Goal: Transaction & Acquisition: Book appointment/travel/reservation

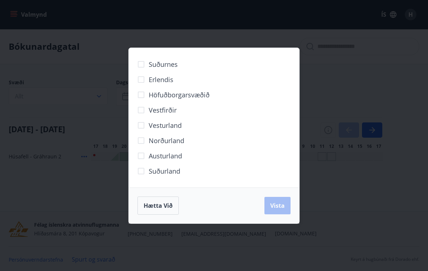
scroll to position [6, 0]
click at [283, 209] on button "Vista" at bounding box center [277, 205] width 26 height 17
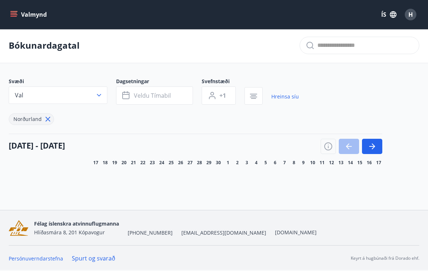
click at [171, 95] on button "Veldu tímabil" at bounding box center [154, 95] width 77 height 18
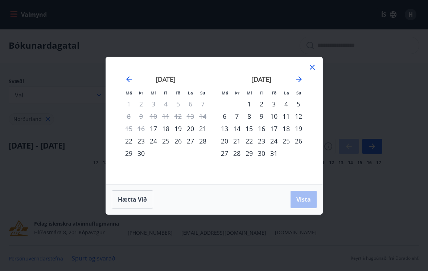
click at [286, 105] on div "4" at bounding box center [286, 104] width 12 height 12
click at [275, 100] on div "3" at bounding box center [274, 104] width 12 height 12
click at [299, 103] on div "5" at bounding box center [298, 104] width 12 height 12
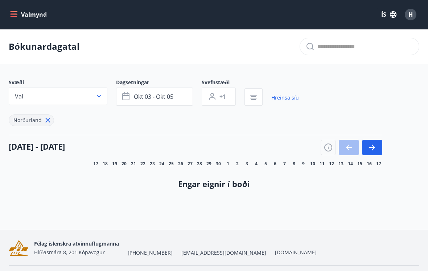
click at [11, 16] on icon "menu" at bounding box center [13, 14] width 7 height 7
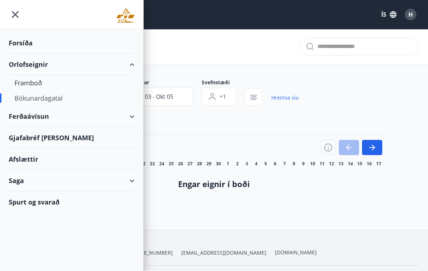
click at [17, 84] on div "Framboð" at bounding box center [72, 82] width 114 height 15
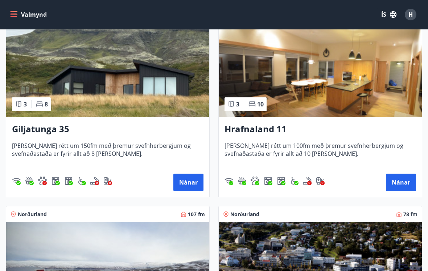
click at [410, 186] on button "Nánar" at bounding box center [401, 181] width 30 height 17
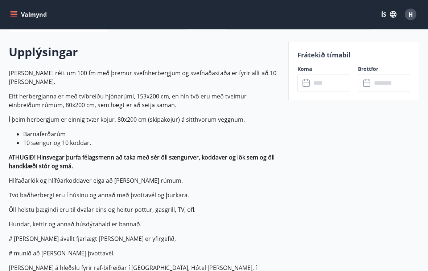
scroll to position [200, 0]
click at [334, 83] on input "text" at bounding box center [330, 83] width 38 height 18
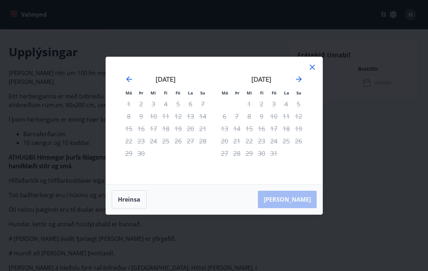
click at [297, 75] on icon "Move forward to switch to the next month." at bounding box center [298, 79] width 9 height 9
click at [190, 105] on div "4" at bounding box center [190, 104] width 12 height 12
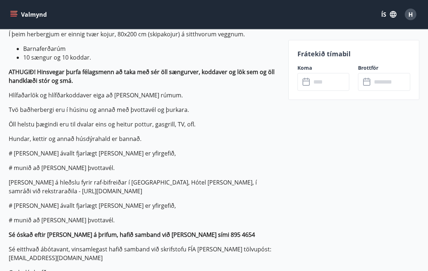
click at [325, 80] on input "text" at bounding box center [330, 82] width 38 height 18
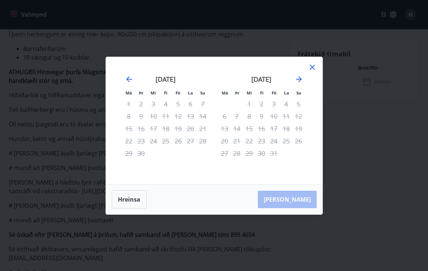
click at [275, 108] on div "3" at bounding box center [274, 104] width 12 height 12
click at [299, 109] on div "5" at bounding box center [298, 104] width 12 height 12
click at [310, 69] on icon at bounding box center [312, 67] width 9 height 9
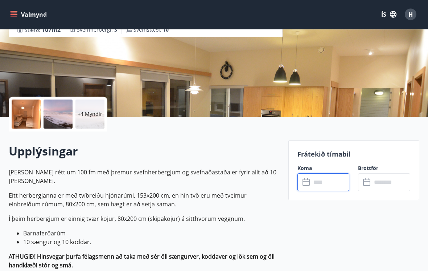
scroll to position [0, 0]
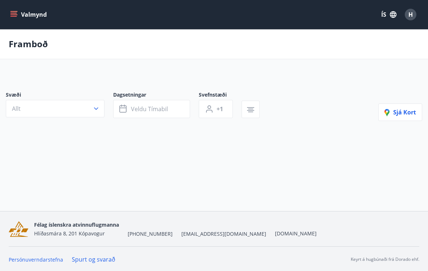
scroll to position [12, 0]
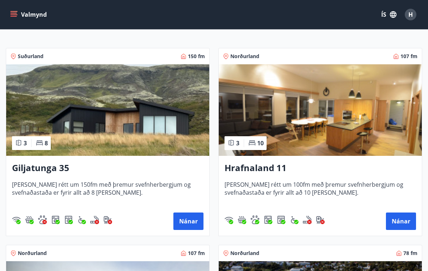
click at [274, 191] on span "Húsið er rétt um 100fm með þremur svefnherbergjum og svefnaðastaða er fyrir all…" at bounding box center [319, 192] width 191 height 24
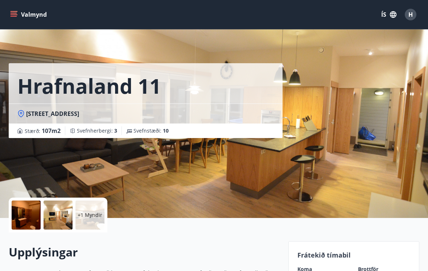
click at [15, 14] on icon "menu" at bounding box center [13, 14] width 7 height 7
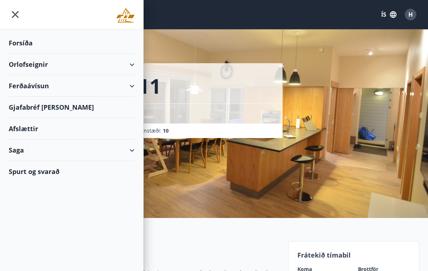
click at [16, 44] on div "Forsíða" at bounding box center [72, 42] width 126 height 21
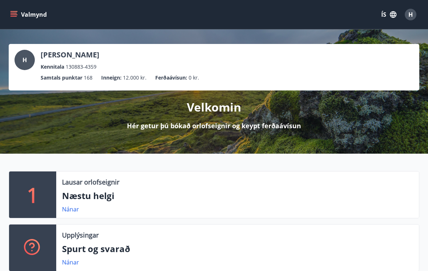
click at [13, 14] on icon "menu" at bounding box center [13, 14] width 7 height 7
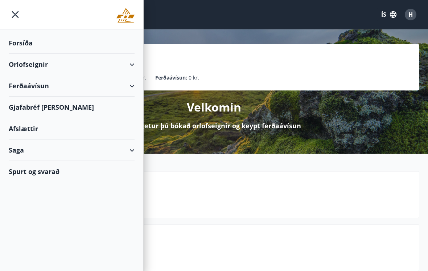
click at [16, 67] on div "Orlofseignir" at bounding box center [72, 64] width 126 height 21
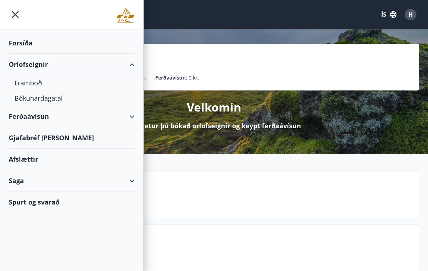
click at [25, 102] on div "Bókunardagatal" at bounding box center [72, 97] width 114 height 15
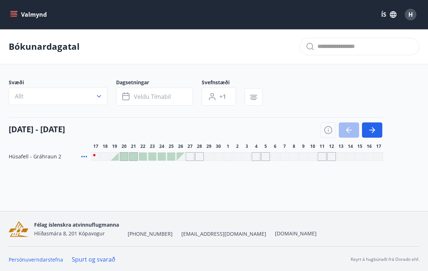
click at [375, 130] on icon "button" at bounding box center [373, 130] width 3 height 6
click at [21, 95] on span "Allt" at bounding box center [19, 96] width 9 height 8
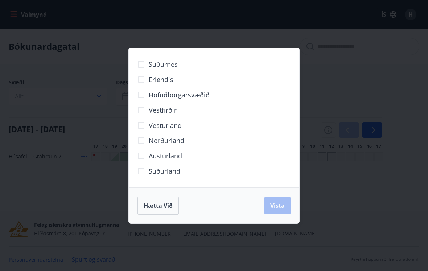
click at [173, 141] on span "Norðurland" at bounding box center [167, 140] width 36 height 9
click at [279, 208] on span "Vista" at bounding box center [277, 205] width 15 height 8
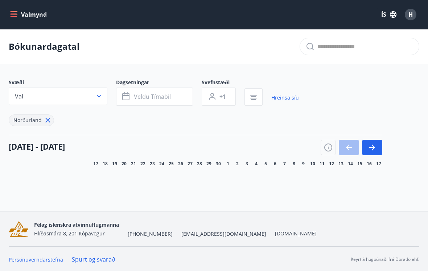
click at [372, 146] on icon "button" at bounding box center [372, 147] width 9 height 9
click at [374, 147] on icon "button" at bounding box center [372, 147] width 6 height 1
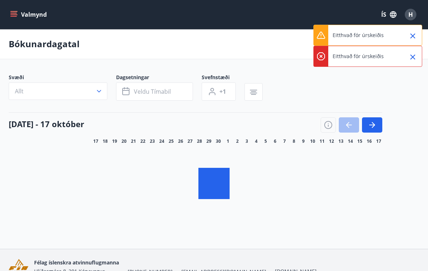
click at [416, 33] on icon "Close" at bounding box center [412, 36] width 9 height 9
click at [416, 34] on icon "Close" at bounding box center [412, 36] width 9 height 9
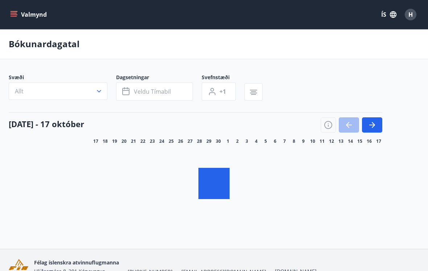
click at [372, 124] on icon "button" at bounding box center [372, 124] width 9 height 9
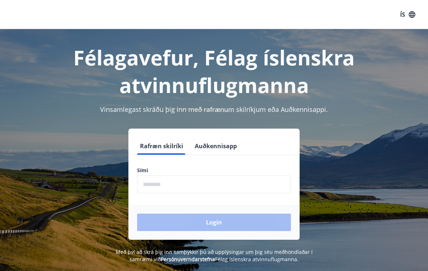
click at [205, 187] on input "phone" at bounding box center [214, 184] width 154 height 18
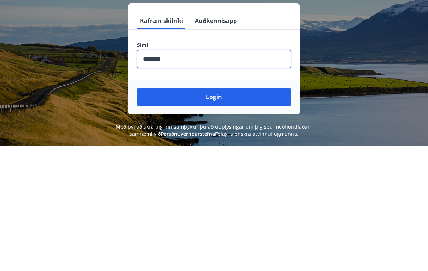
type input "********"
click at [215, 213] on button "Login" at bounding box center [214, 221] width 154 height 17
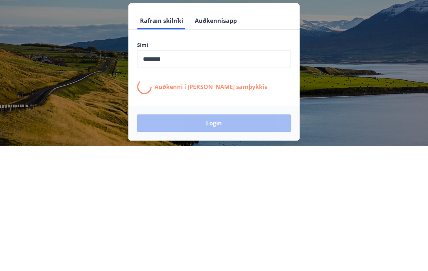
scroll to position [102, 0]
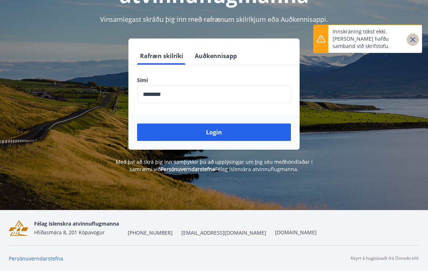
click at [412, 40] on icon "Close" at bounding box center [412, 39] width 5 height 5
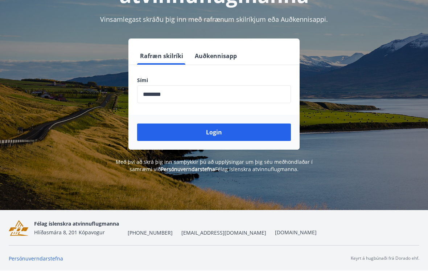
click at [222, 123] on button "Login" at bounding box center [214, 131] width 154 height 17
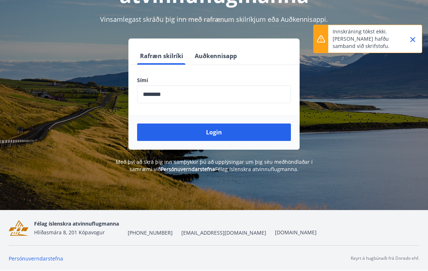
click at [222, 123] on button "Login" at bounding box center [214, 131] width 154 height 17
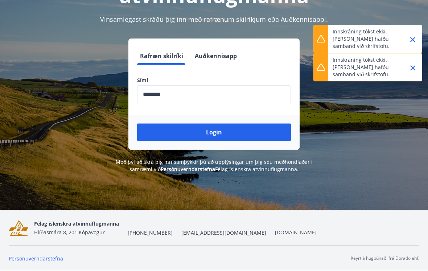
click at [218, 123] on button "Login" at bounding box center [214, 131] width 154 height 17
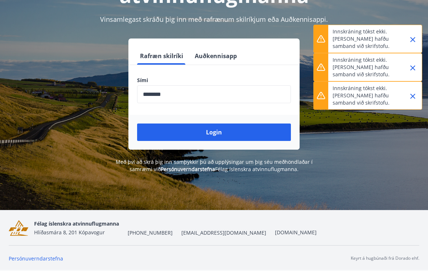
click at [219, 123] on button "Login" at bounding box center [214, 131] width 154 height 17
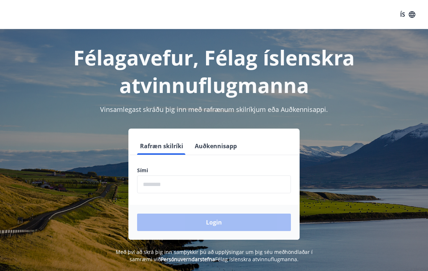
click at [223, 183] on input "phone" at bounding box center [214, 184] width 154 height 18
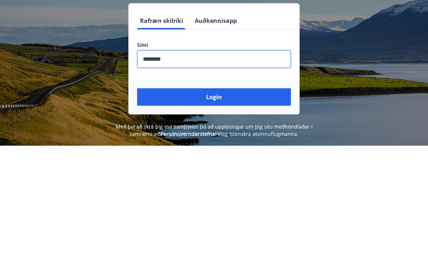
type input "********"
click at [221, 213] on button "Login" at bounding box center [214, 221] width 154 height 17
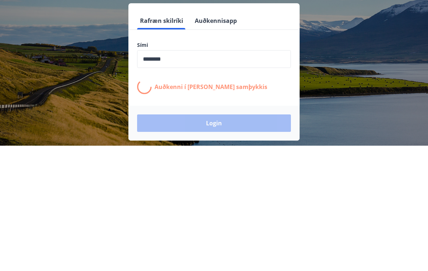
scroll to position [102, 0]
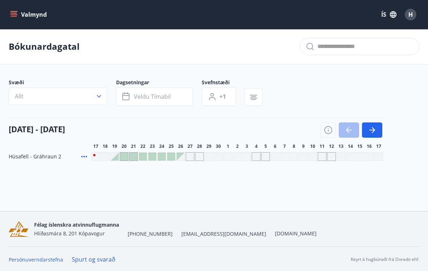
click at [370, 129] on icon "button" at bounding box center [372, 129] width 9 height 9
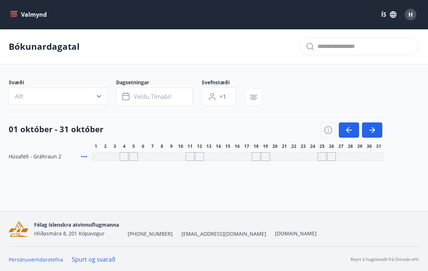
click at [86, 97] on button "Allt" at bounding box center [58, 95] width 99 height 17
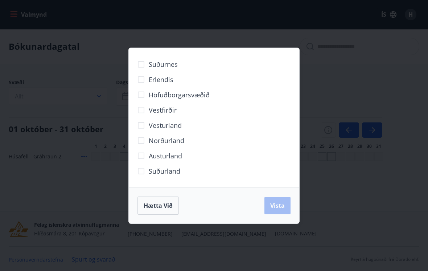
click at [178, 141] on span "Norðurland" at bounding box center [167, 140] width 36 height 9
click at [280, 207] on span "Vista" at bounding box center [277, 205] width 15 height 8
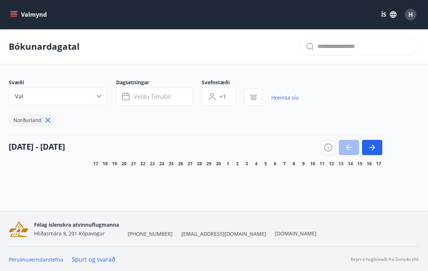
click at [371, 149] on icon "button" at bounding box center [372, 147] width 9 height 9
click at [375, 152] on button "button" at bounding box center [372, 147] width 20 height 15
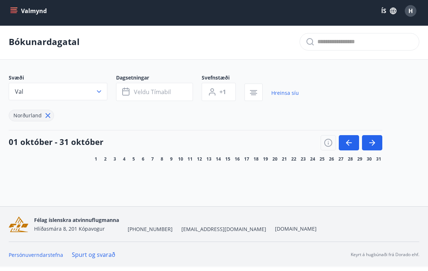
scroll to position [1, 0]
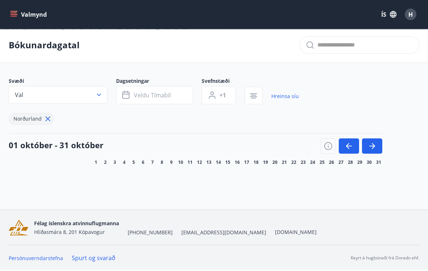
click at [158, 94] on span "Veldu tímabil" at bounding box center [152, 95] width 37 height 8
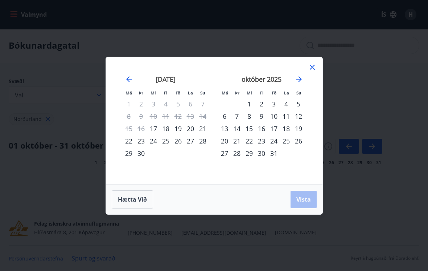
click at [276, 108] on div "3" at bounding box center [274, 104] width 12 height 12
click at [302, 110] on div "5" at bounding box center [298, 104] width 12 height 12
click at [307, 203] on span "Vista" at bounding box center [303, 199] width 15 height 8
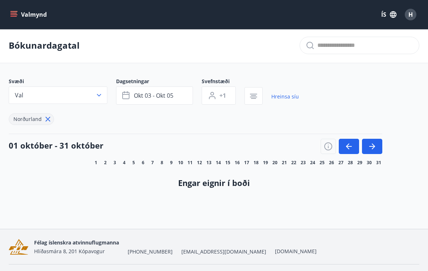
click at [373, 144] on icon "button" at bounding box center [373, 146] width 3 height 6
click at [346, 146] on icon "button" at bounding box center [347, 146] width 3 height 6
click at [263, 151] on div "01 október - 31 október" at bounding box center [196, 143] width 374 height 20
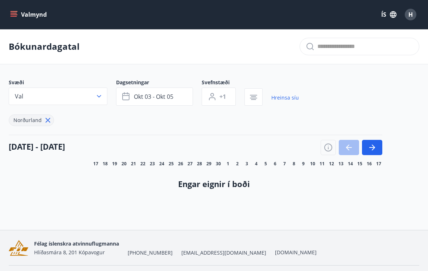
click at [373, 150] on icon "button" at bounding box center [372, 147] width 9 height 9
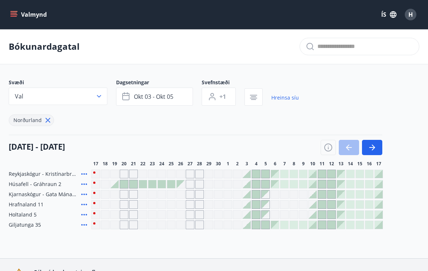
click at [370, 145] on icon "button" at bounding box center [372, 147] width 9 height 9
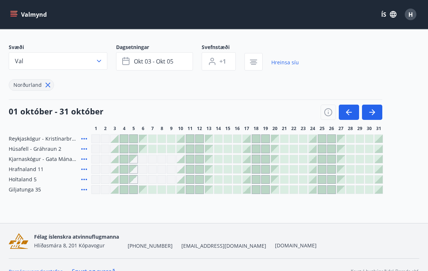
scroll to position [36, 0]
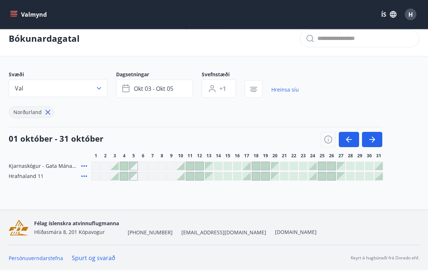
click at [115, 202] on div "Bókunardagatal Svæði Val Dagsetningar [DATE] - [DATE] Svefnstæði +1 Hreinsa síu…" at bounding box center [214, 115] width 428 height 188
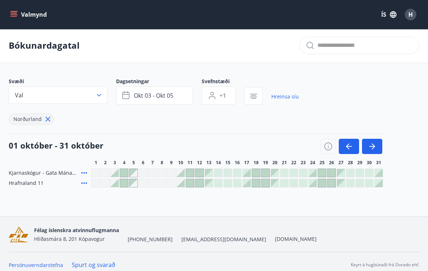
click at [114, 181] on div at bounding box center [115, 183] width 8 height 8
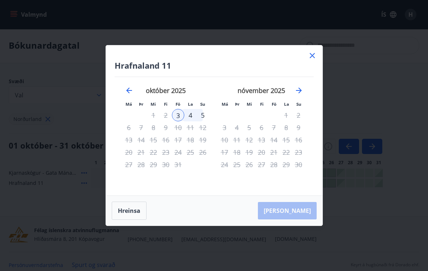
click at [201, 120] on div "5" at bounding box center [203, 115] width 12 height 12
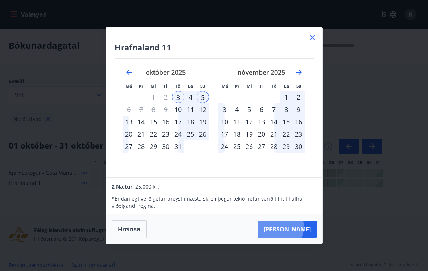
click at [302, 232] on button "[PERSON_NAME]" at bounding box center [287, 228] width 59 height 17
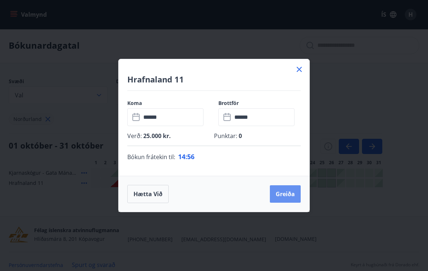
click at [289, 200] on button "Greiða" at bounding box center [285, 193] width 31 height 17
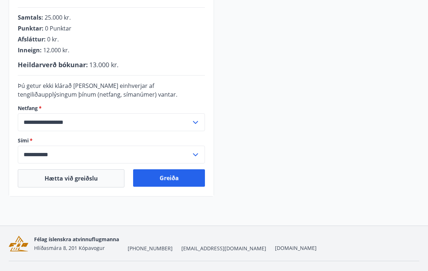
scroll to position [190, 0]
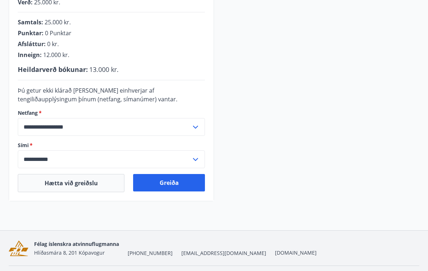
click at [185, 184] on button "Greiða" at bounding box center [169, 182] width 72 height 17
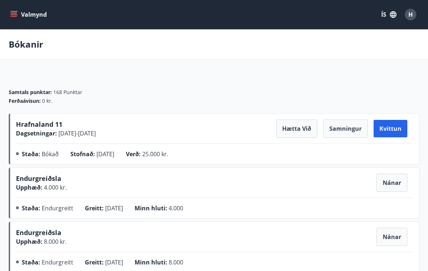
click at [15, 15] on icon "menu" at bounding box center [15, 14] width 8 height 1
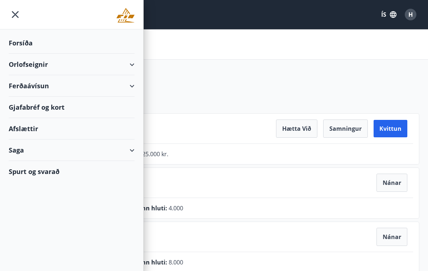
click at [114, 68] on div "Orlofseignir" at bounding box center [72, 64] width 126 height 21
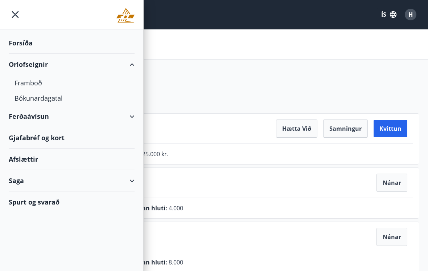
click at [58, 101] on div "Bókunardagatal" at bounding box center [72, 97] width 114 height 15
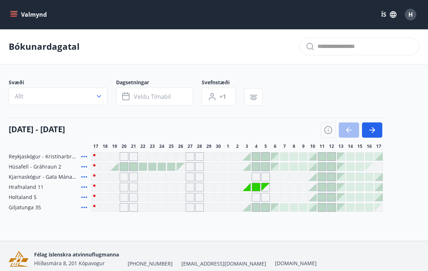
click at [161, 102] on button "Veldu tímabil" at bounding box center [154, 96] width 77 height 18
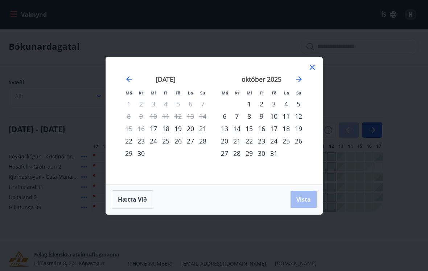
click at [302, 76] on icon "Move forward to switch to the next month." at bounding box center [298, 79] width 9 height 9
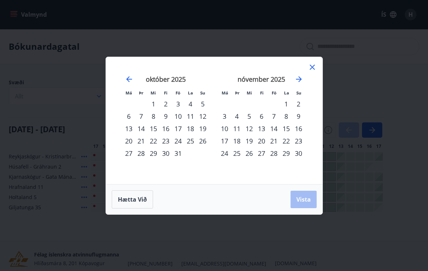
click at [302, 80] on icon "Move forward to switch to the next month." at bounding box center [298, 79] width 9 height 9
click at [302, 78] on icon "Move forward to switch to the next month." at bounding box center [298, 79] width 9 height 9
click at [303, 77] on icon "Move forward to switch to the next month." at bounding box center [298, 79] width 9 height 9
click at [302, 77] on icon "Move forward to switch to the next month." at bounding box center [298, 79] width 9 height 9
click at [301, 79] on icon "Move forward to switch to the next month." at bounding box center [299, 79] width 6 height 6
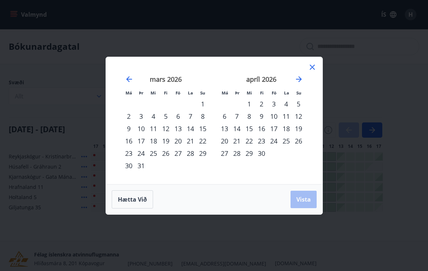
click at [287, 116] on div "11" at bounding box center [286, 116] width 12 height 12
click at [225, 130] on div "13" at bounding box center [224, 128] width 12 height 12
click at [310, 198] on span "Vista" at bounding box center [303, 199] width 15 height 8
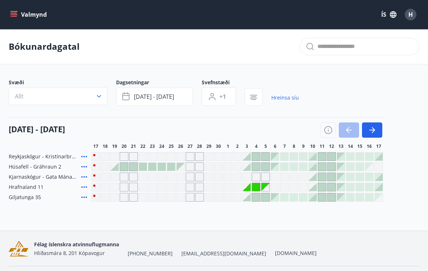
click at [29, 98] on button "Allt" at bounding box center [58, 95] width 99 height 17
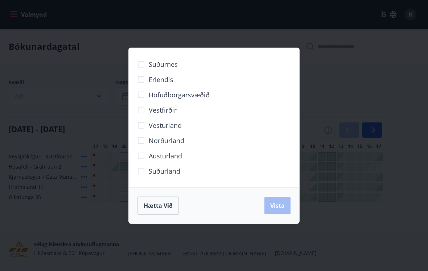
click at [179, 154] on span "Austurland" at bounding box center [165, 155] width 33 height 9
click at [282, 206] on span "Vista" at bounding box center [277, 205] width 15 height 8
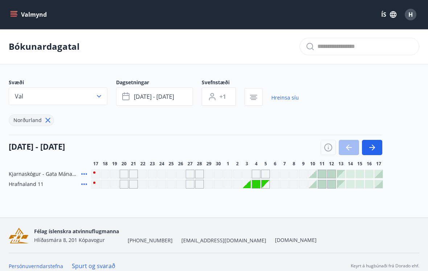
click at [376, 147] on icon "button" at bounding box center [372, 147] width 9 height 9
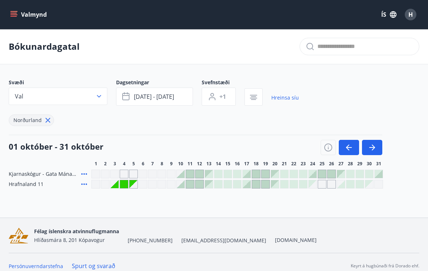
click at [379, 145] on button "button" at bounding box center [372, 147] width 20 height 15
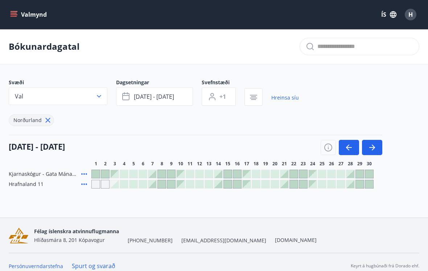
click at [378, 146] on button "button" at bounding box center [372, 147] width 20 height 15
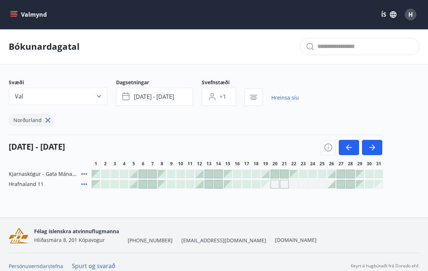
click at [375, 148] on icon "button" at bounding box center [372, 147] width 9 height 9
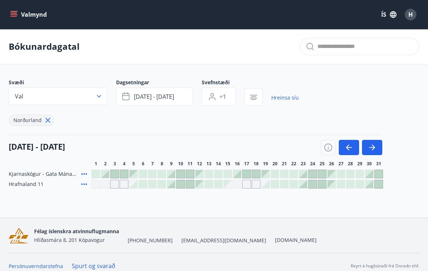
click at [376, 147] on icon "button" at bounding box center [372, 147] width 9 height 9
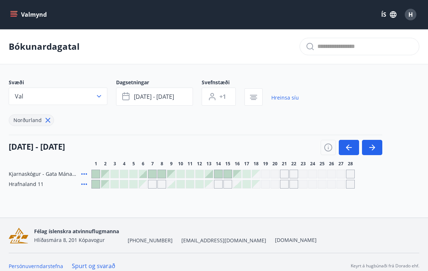
click at [379, 145] on button "button" at bounding box center [372, 147] width 20 height 15
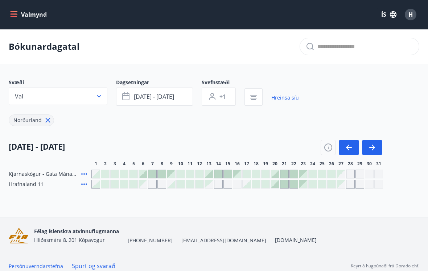
click at [381, 147] on button "button" at bounding box center [372, 147] width 20 height 15
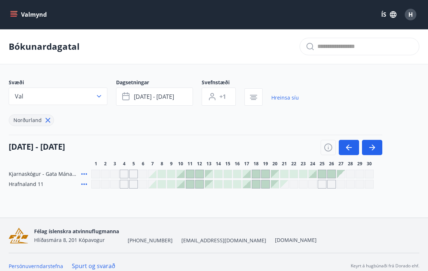
click at [190, 185] on div at bounding box center [190, 184] width 8 height 8
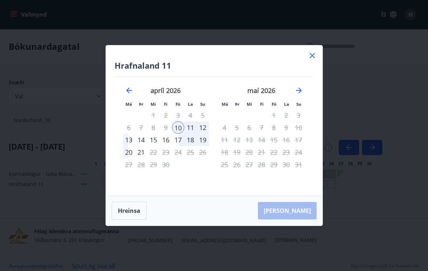
click at [128, 138] on div "13" at bounding box center [129, 139] width 12 height 12
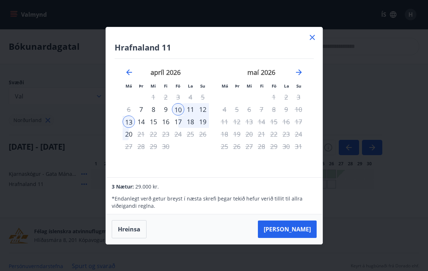
click at [178, 108] on div "10" at bounding box center [178, 109] width 12 height 12
click at [207, 111] on div "12" at bounding box center [203, 109] width 12 height 12
click at [302, 228] on button "Taka Frá" at bounding box center [287, 228] width 59 height 17
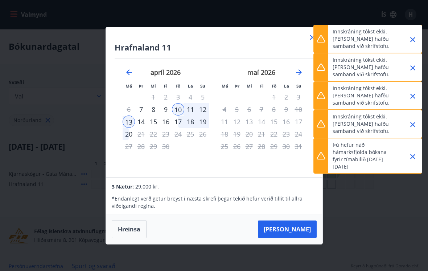
click at [359, 203] on div "Hrafnaland 11 Má Þr Mi Fi Fö La Su Má Þr Mi Fi Fö La Su mars 2026 1 2 3 4 5 6 7…" at bounding box center [214, 135] width 428 height 271
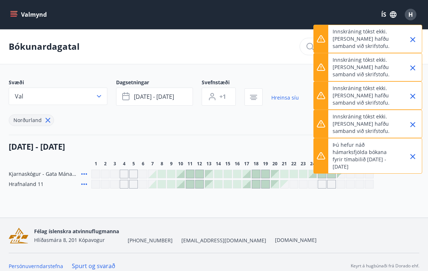
click at [189, 184] on div at bounding box center [190, 184] width 8 height 8
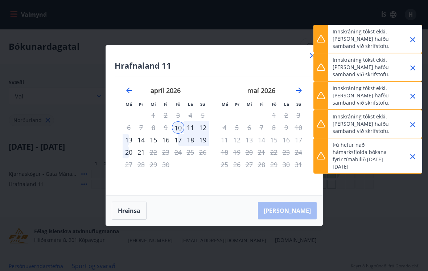
click at [175, 126] on div "10" at bounding box center [178, 127] width 12 height 12
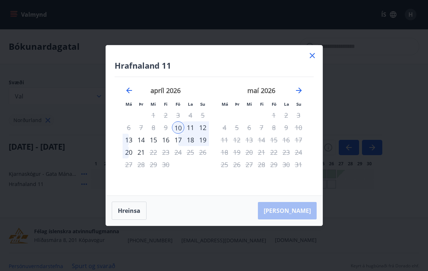
click at [202, 129] on div "12" at bounding box center [203, 127] width 12 height 12
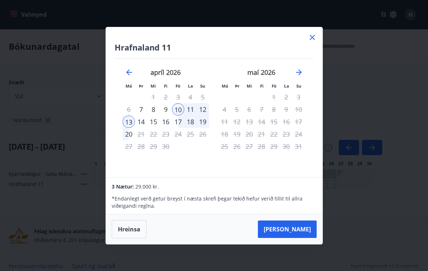
click at [297, 230] on button "Taka Frá" at bounding box center [287, 228] width 59 height 17
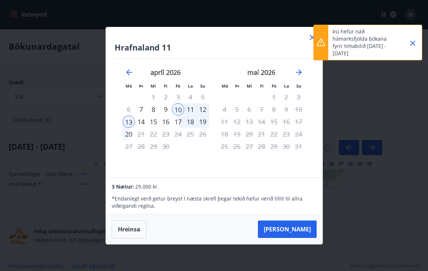
click at [418, 44] on button "Close" at bounding box center [413, 43] width 12 height 12
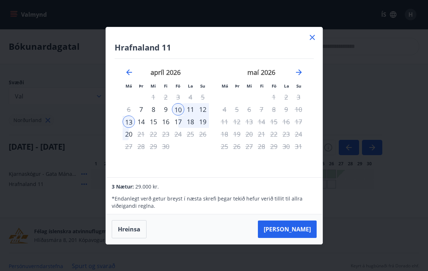
click at [311, 36] on icon at bounding box center [312, 37] width 9 height 9
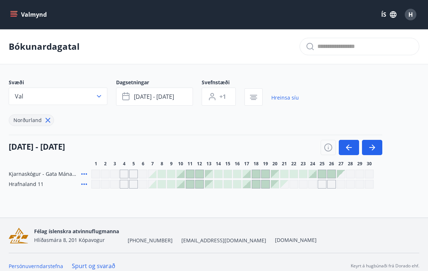
click at [189, 185] on div at bounding box center [190, 184] width 8 height 8
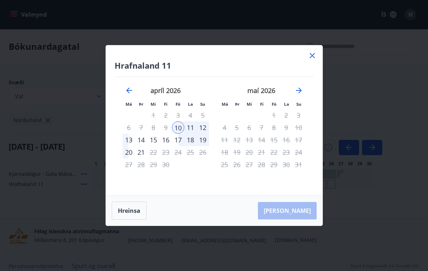
click at [191, 127] on div "11" at bounding box center [190, 127] width 12 height 12
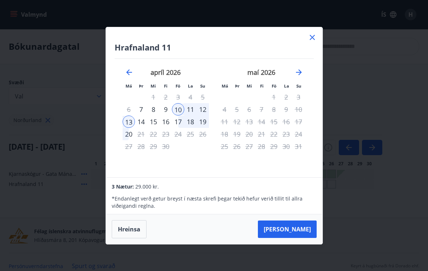
click at [178, 106] on div "10" at bounding box center [178, 109] width 12 height 12
click at [127, 121] on div "13" at bounding box center [129, 121] width 12 height 12
click at [300, 232] on button "Taka Frá" at bounding box center [287, 228] width 59 height 17
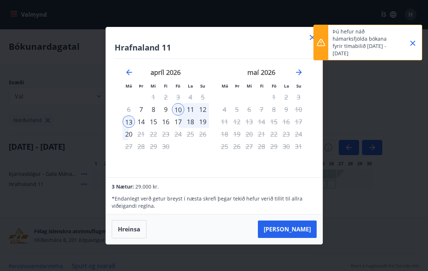
click at [200, 111] on div "12" at bounding box center [203, 109] width 12 height 12
click at [414, 43] on icon "Close" at bounding box center [412, 43] width 9 height 9
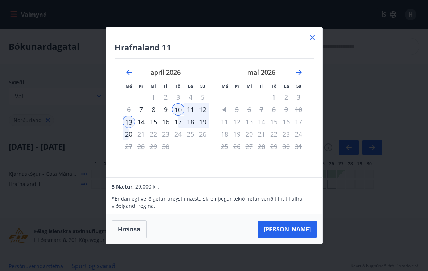
click at [176, 110] on div "10" at bounding box center [178, 109] width 12 height 12
click at [203, 107] on div "12" at bounding box center [203, 109] width 12 height 12
click at [134, 229] on button "Hreinsa" at bounding box center [129, 229] width 35 height 18
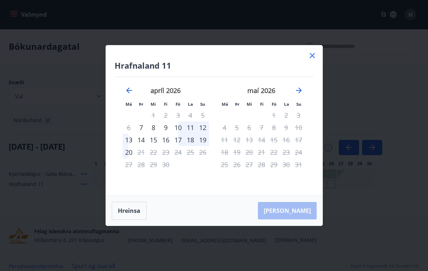
click at [180, 127] on div "10" at bounding box center [178, 127] width 12 height 12
click at [205, 124] on div "12" at bounding box center [203, 127] width 12 height 12
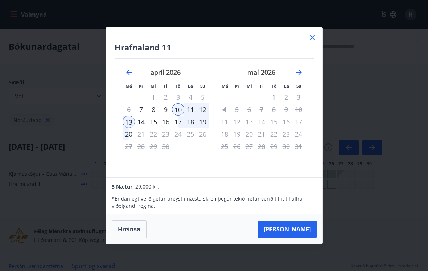
click at [303, 229] on button "Taka Frá" at bounding box center [287, 228] width 59 height 17
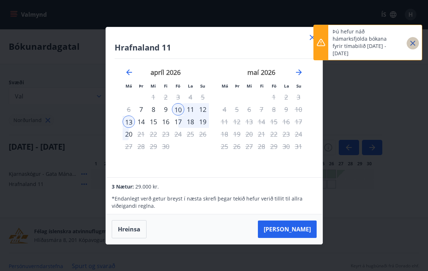
click at [413, 41] on icon "Close" at bounding box center [412, 43] width 9 height 9
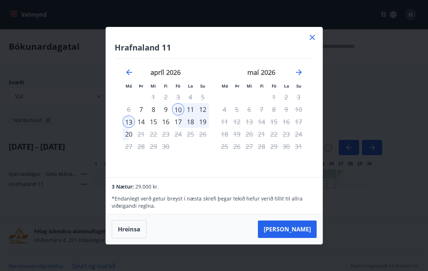
click at [321, 36] on div "Hrafnaland 11 Má Þr Mi Fi Fö La Su Má Þr Mi Fi Fö La Su mars 2026 1 2 3 4 5 6 7…" at bounding box center [214, 102] width 216 height 150
click at [310, 36] on icon at bounding box center [312, 37] width 9 height 9
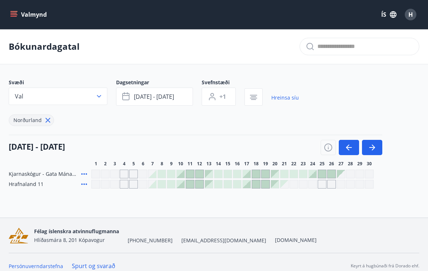
scroll to position [3, 0]
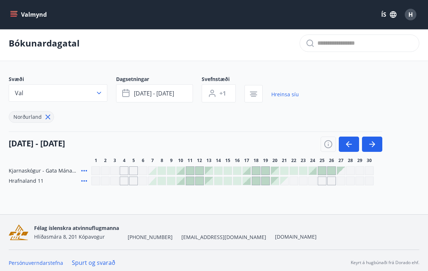
click at [187, 181] on div at bounding box center [190, 181] width 8 height 8
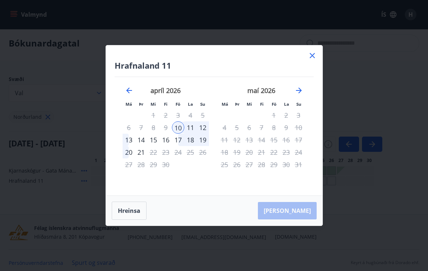
click at [189, 128] on div "11" at bounding box center [190, 127] width 12 height 12
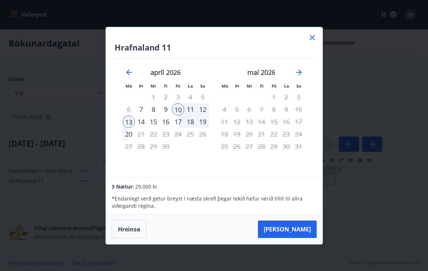
click at [192, 108] on div "11" at bounding box center [190, 109] width 12 height 12
click at [126, 120] on div "13" at bounding box center [129, 121] width 12 height 12
click at [299, 228] on button "Taka Frá" at bounding box center [287, 228] width 59 height 17
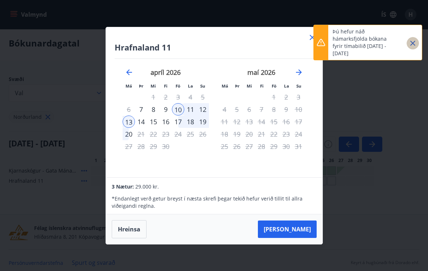
click at [412, 42] on icon "Close" at bounding box center [412, 43] width 9 height 9
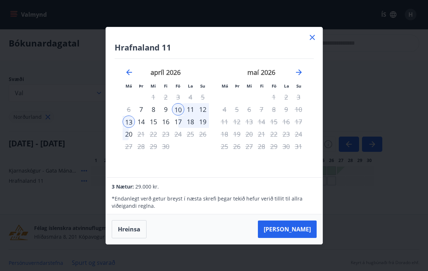
click at [319, 34] on div "Hrafnaland 11 Má Þr Mi Fi Fö La Su Má Þr Mi Fi Fö La Su mars 2026 1 2 3 4 5 6 7…" at bounding box center [214, 102] width 216 height 150
click at [312, 31] on div "Hrafnaland 11 Má Þr Mi Fi Fö La Su Má Þr Mi Fi Fö La Su mars 2026 1 2 3 4 5 6 7…" at bounding box center [214, 102] width 216 height 150
click at [311, 34] on icon at bounding box center [312, 37] width 9 height 9
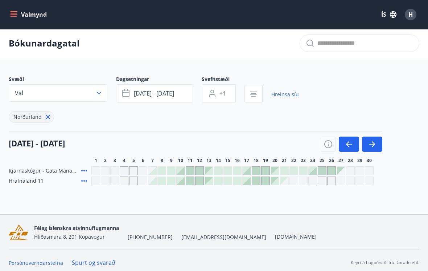
scroll to position [0, 0]
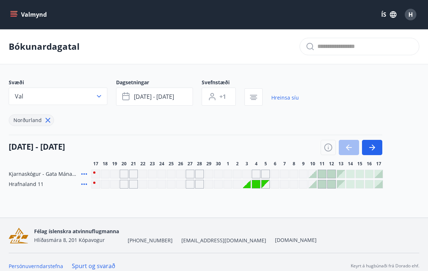
click at [374, 146] on icon "button" at bounding box center [373, 147] width 3 height 6
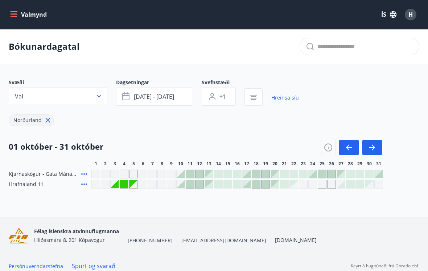
click at [374, 146] on icon "button" at bounding box center [372, 147] width 9 height 9
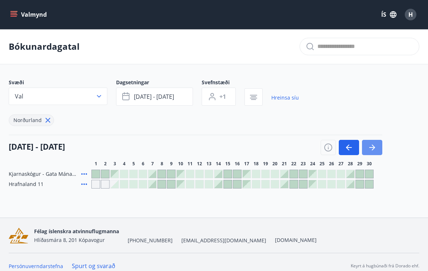
click at [376, 144] on button "button" at bounding box center [372, 147] width 20 height 15
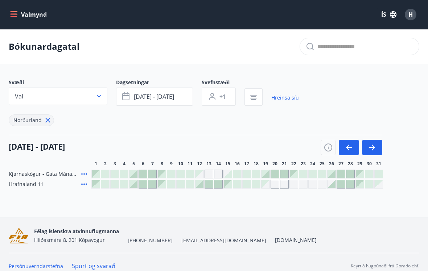
click at [380, 144] on button "button" at bounding box center [372, 147] width 20 height 15
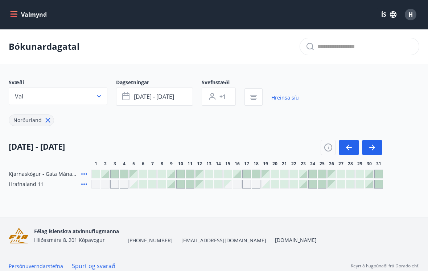
click at [380, 144] on button "button" at bounding box center [372, 147] width 20 height 15
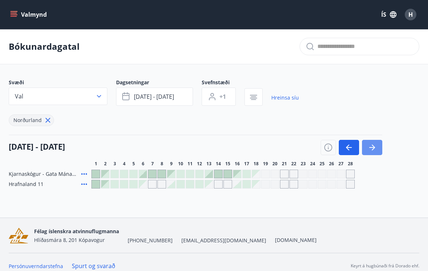
click at [377, 145] on button "button" at bounding box center [372, 147] width 20 height 15
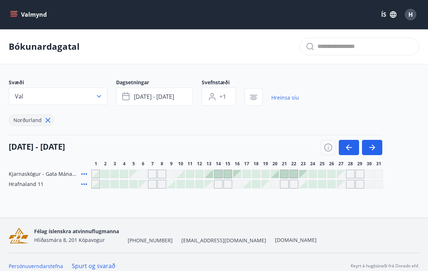
click at [374, 146] on icon "button" at bounding box center [372, 147] width 9 height 9
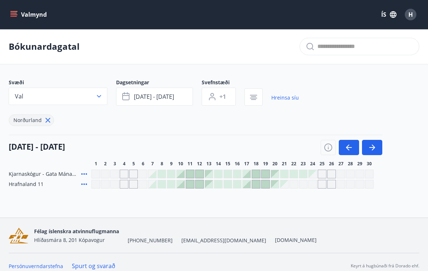
click at [190, 185] on div at bounding box center [190, 184] width 8 height 8
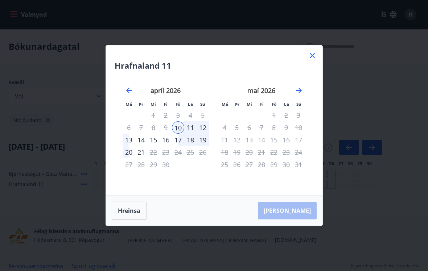
click at [179, 126] on div "10" at bounding box center [178, 127] width 12 height 12
click at [129, 140] on div "13" at bounding box center [129, 139] width 12 height 12
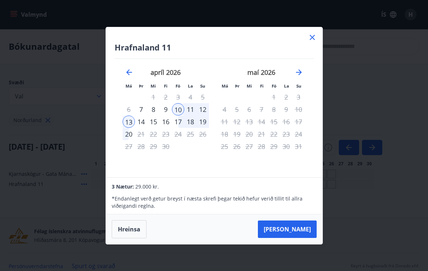
click at [299, 230] on button "[PERSON_NAME]" at bounding box center [287, 228] width 59 height 17
click at [186, 109] on div "11" at bounding box center [190, 109] width 12 height 12
click at [205, 107] on div "12" at bounding box center [203, 109] width 12 height 12
click at [125, 121] on div "13" at bounding box center [129, 121] width 12 height 12
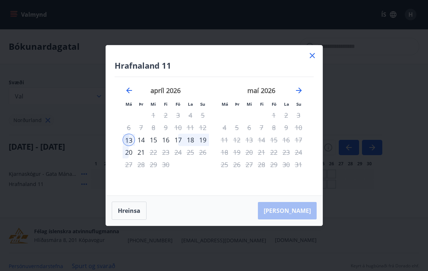
click at [126, 140] on div "13" at bounding box center [129, 139] width 12 height 12
click at [176, 127] on div "10" at bounding box center [178, 127] width 12 height 12
click at [125, 144] on div "13" at bounding box center [129, 139] width 12 height 12
click at [178, 129] on div "10" at bounding box center [178, 127] width 12 height 12
click at [121, 144] on div "apríl 2026 1 2 3 4 5 6 7 8 9 10 11 12 13 14 15 16 17 18 19 20 21 22 23 24 25 26…" at bounding box center [166, 136] width 96 height 119
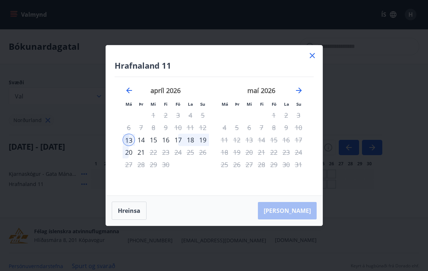
click at [136, 89] on div "apríl 2026" at bounding box center [166, 93] width 86 height 32
click at [127, 94] on icon "Move backward to switch to the previous month." at bounding box center [129, 90] width 9 height 9
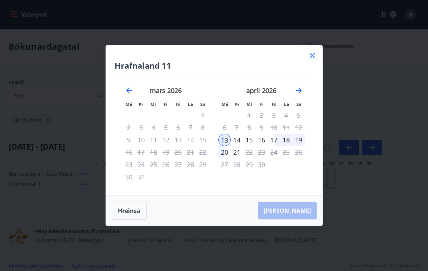
click at [272, 125] on div "10" at bounding box center [274, 127] width 12 height 12
click at [220, 140] on div "13" at bounding box center [224, 139] width 12 height 12
click at [298, 212] on div "Hreinsa Taka Frá" at bounding box center [214, 210] width 216 height 30
click at [313, 54] on icon at bounding box center [312, 55] width 5 height 5
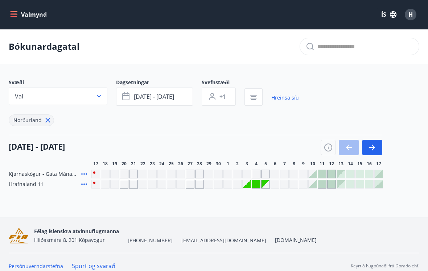
click at [370, 146] on icon "button" at bounding box center [372, 147] width 9 height 9
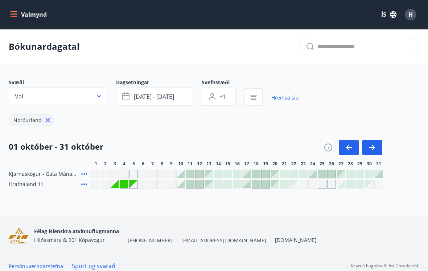
click at [378, 144] on button "button" at bounding box center [372, 147] width 20 height 15
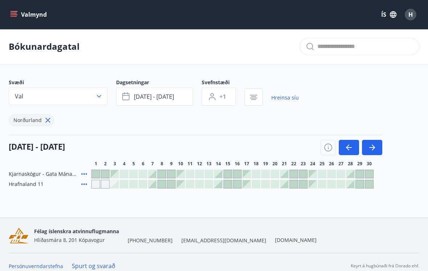
click at [375, 144] on icon "button" at bounding box center [372, 147] width 9 height 9
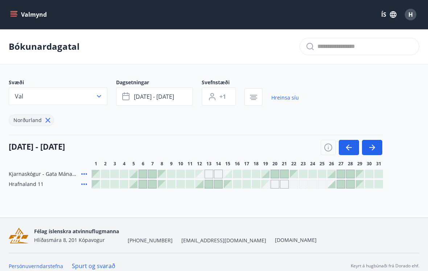
click at [381, 142] on button "button" at bounding box center [372, 147] width 20 height 15
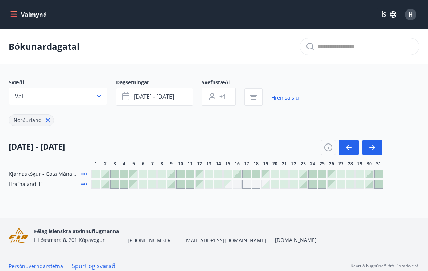
click at [383, 141] on div "[DATE] - [DATE] 1 2 3 4 5 6 7 8 9 10 11 12 13 14 15 16 17 18 19 20 21 22 23 24 …" at bounding box center [214, 151] width 411 height 32
click at [370, 147] on icon "button" at bounding box center [372, 147] width 6 height 1
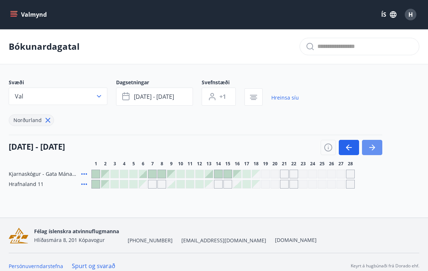
click at [372, 148] on icon "button" at bounding box center [372, 147] width 9 height 9
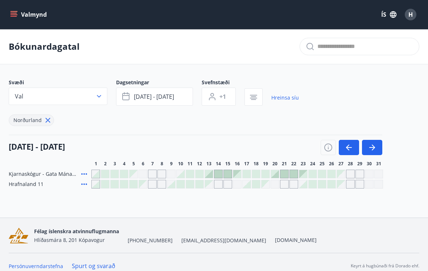
click at [373, 145] on icon "button" at bounding box center [372, 147] width 9 height 9
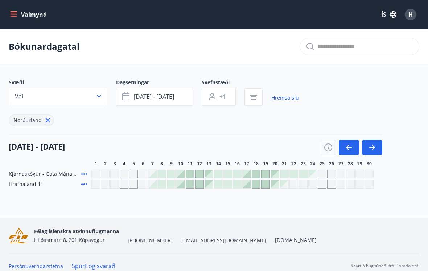
click at [181, 183] on div at bounding box center [181, 184] width 8 height 8
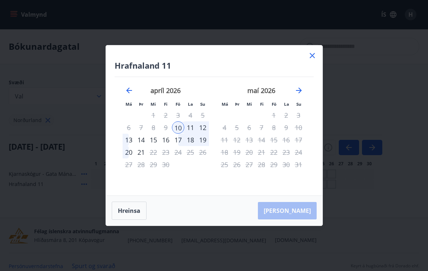
click at [177, 126] on div "10" at bounding box center [178, 127] width 12 height 12
click at [135, 140] on div "14" at bounding box center [141, 139] width 12 height 12
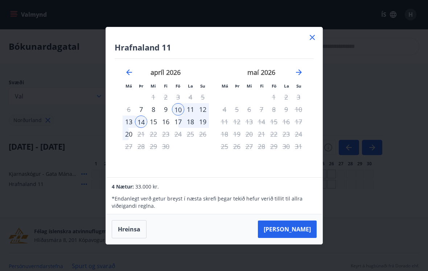
click at [127, 121] on div "13" at bounding box center [129, 121] width 12 height 12
click at [177, 110] on div "10" at bounding box center [178, 109] width 12 height 12
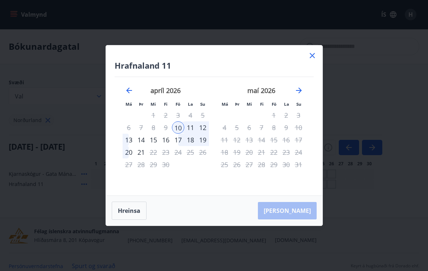
click at [205, 129] on div "12" at bounding box center [203, 127] width 12 height 12
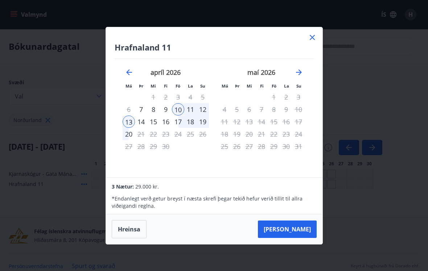
click at [301, 231] on button "[PERSON_NAME]" at bounding box center [287, 228] width 59 height 17
click at [179, 110] on div "10" at bounding box center [178, 109] width 12 height 12
click at [128, 117] on div "13" at bounding box center [129, 121] width 12 height 12
click at [304, 235] on button "[PERSON_NAME]" at bounding box center [287, 228] width 59 height 17
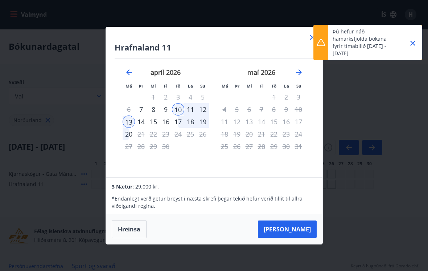
click at [414, 37] on button "Close" at bounding box center [413, 43] width 12 height 12
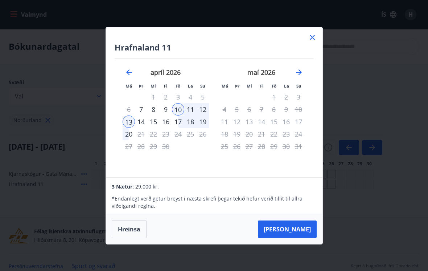
click at [309, 36] on icon at bounding box center [312, 37] width 9 height 9
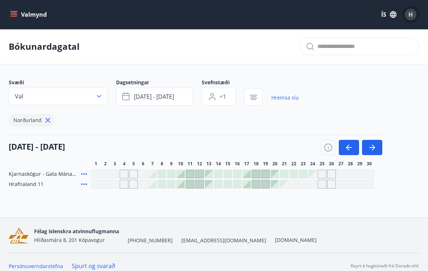
click at [412, 12] on span "H" at bounding box center [410, 15] width 4 height 8
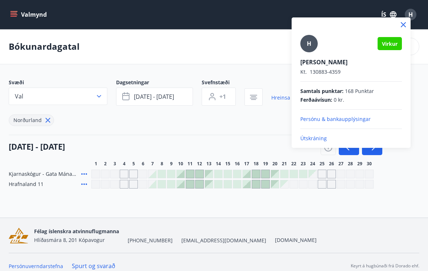
click at [401, 24] on icon at bounding box center [403, 24] width 9 height 9
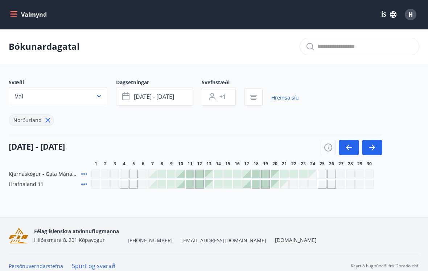
click at [190, 185] on div at bounding box center [190, 184] width 8 height 8
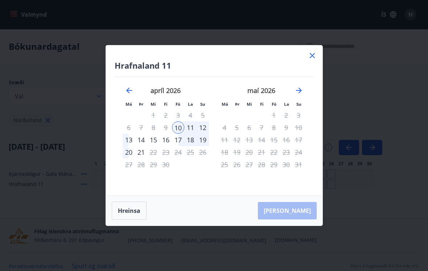
click at [203, 127] on div "12" at bounding box center [203, 127] width 12 height 12
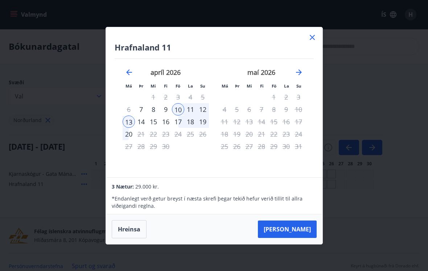
click at [307, 233] on button "Taka Frá" at bounding box center [287, 228] width 59 height 17
click at [177, 107] on div "10" at bounding box center [178, 109] width 12 height 12
click at [127, 124] on div "13" at bounding box center [129, 121] width 12 height 12
click at [307, 229] on button "Taka Frá" at bounding box center [287, 228] width 59 height 17
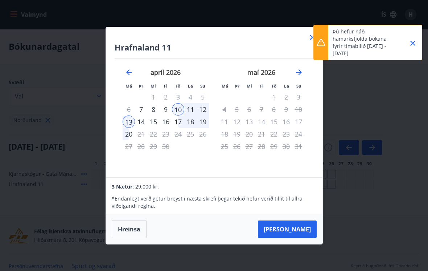
click at [412, 44] on icon "Close" at bounding box center [412, 43] width 9 height 9
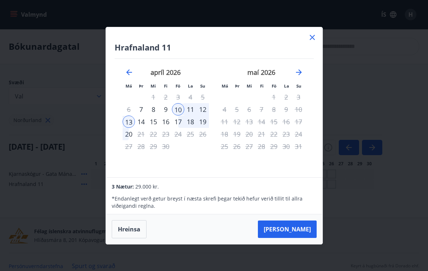
click at [306, 40] on div "Hrafnaland 11 Má Þr Mi Fi Fö La Su Má Þr Mi Fi Fö La Su mars 2026 1 2 3 4 5 6 7…" at bounding box center [214, 102] width 216 height 150
click at [317, 33] on div "Hrafnaland 11 Má Þr Mi Fi Fö La Su Má Þr Mi Fi Fö La Su mars 2026 1 2 3 4 5 6 7…" at bounding box center [214, 102] width 216 height 150
click at [314, 33] on icon at bounding box center [312, 37] width 9 height 9
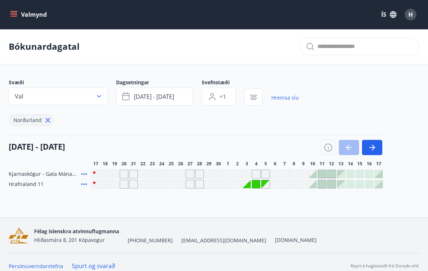
click at [371, 150] on icon "button" at bounding box center [372, 147] width 9 height 9
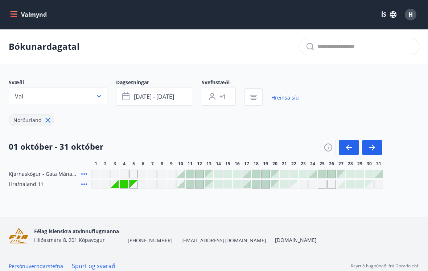
click at [371, 148] on icon "button" at bounding box center [372, 147] width 9 height 9
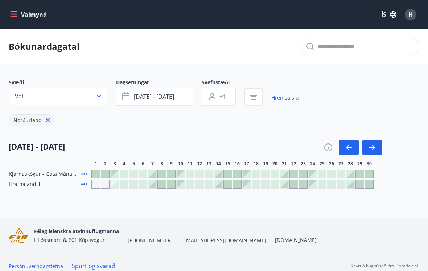
click at [373, 146] on icon "button" at bounding box center [373, 147] width 3 height 6
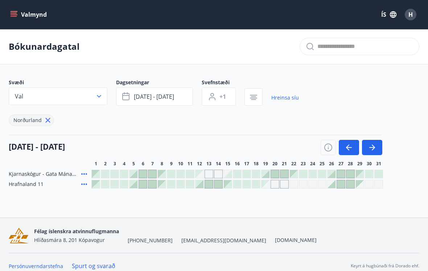
click at [371, 143] on icon "button" at bounding box center [372, 147] width 9 height 9
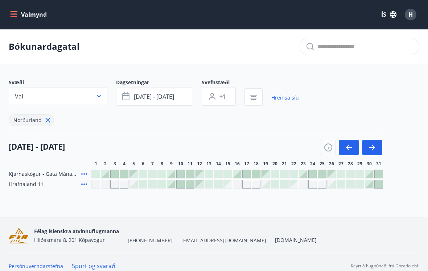
click at [373, 145] on icon "button" at bounding box center [372, 147] width 9 height 9
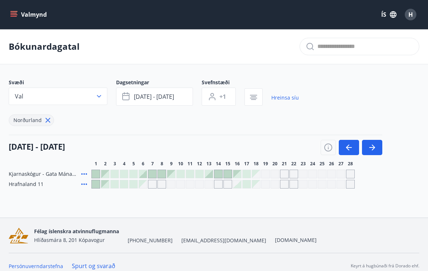
click at [375, 146] on icon "button" at bounding box center [372, 147] width 9 height 9
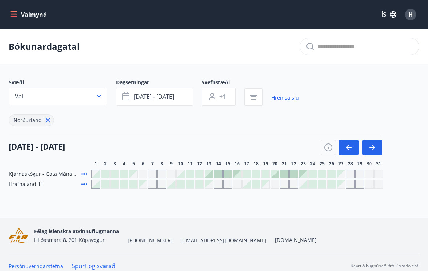
click at [370, 148] on icon "button" at bounding box center [372, 147] width 9 height 9
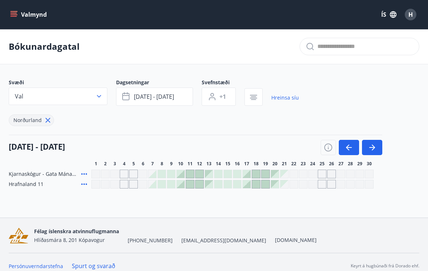
click at [178, 185] on div at bounding box center [181, 184] width 8 height 8
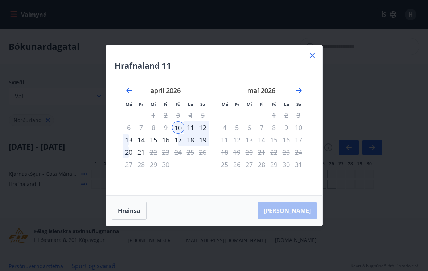
click at [178, 124] on div "10" at bounding box center [178, 127] width 12 height 12
click at [127, 140] on div "13" at bounding box center [129, 139] width 12 height 12
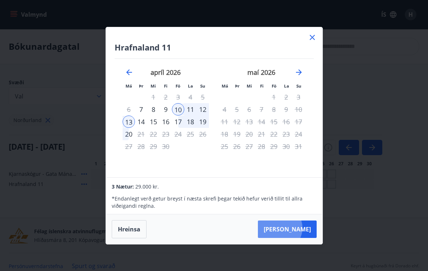
click at [302, 227] on button "[PERSON_NAME]" at bounding box center [287, 228] width 59 height 17
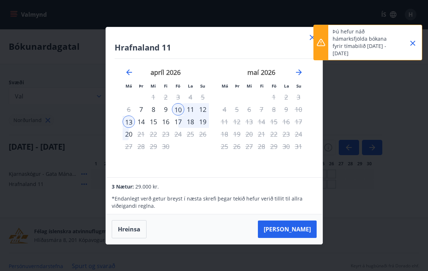
click at [418, 40] on button "Close" at bounding box center [413, 43] width 12 height 12
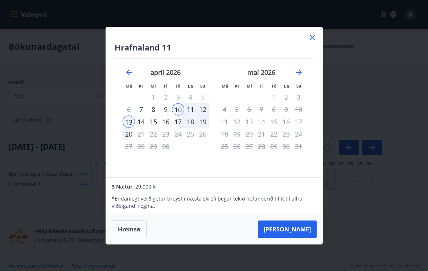
click at [319, 34] on div "[PERSON_NAME] 11 Má Þr Mi Fi Fö La Su Má Þr Mi Fi Fö La Su [DATE] 1 2 3 4 5 6 7…" at bounding box center [214, 102] width 216 height 150
click at [314, 33] on icon at bounding box center [312, 37] width 9 height 9
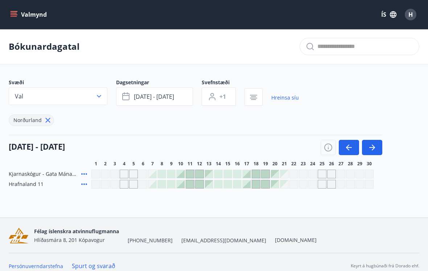
click at [413, 11] on div "H" at bounding box center [411, 15] width 12 height 12
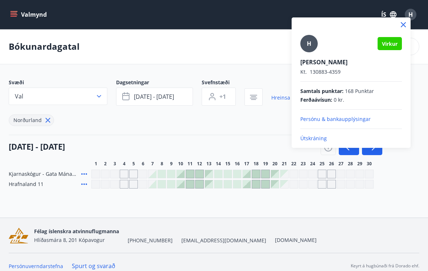
click at [316, 139] on p "Útskráning" at bounding box center [351, 138] width 102 height 7
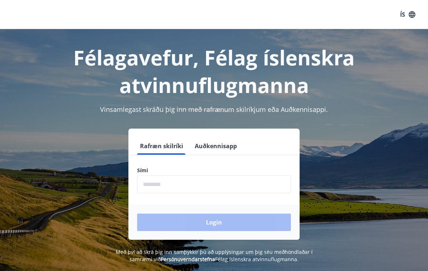
click at [202, 183] on input "phone" at bounding box center [214, 184] width 154 height 18
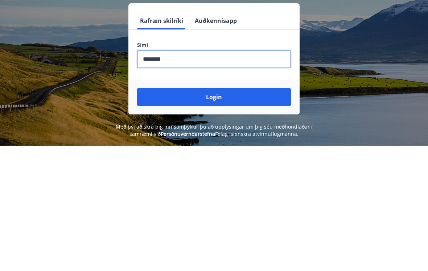
type input "********"
click at [220, 213] on button "Login" at bounding box center [214, 221] width 154 height 17
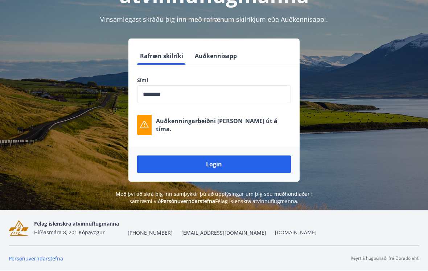
click at [222, 155] on button "Login" at bounding box center [214, 163] width 154 height 17
